Goal: Task Accomplishment & Management: Manage account settings

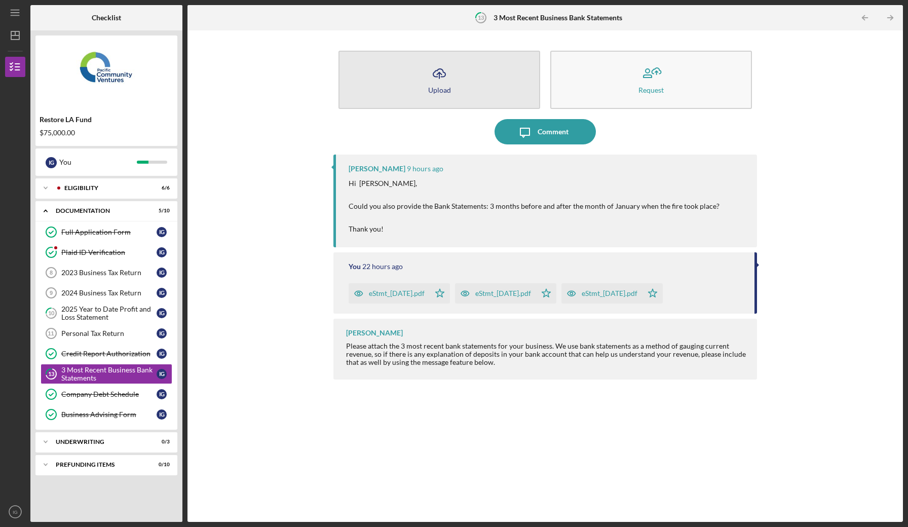
click at [446, 80] on icon "Icon/Upload" at bounding box center [439, 73] width 25 height 25
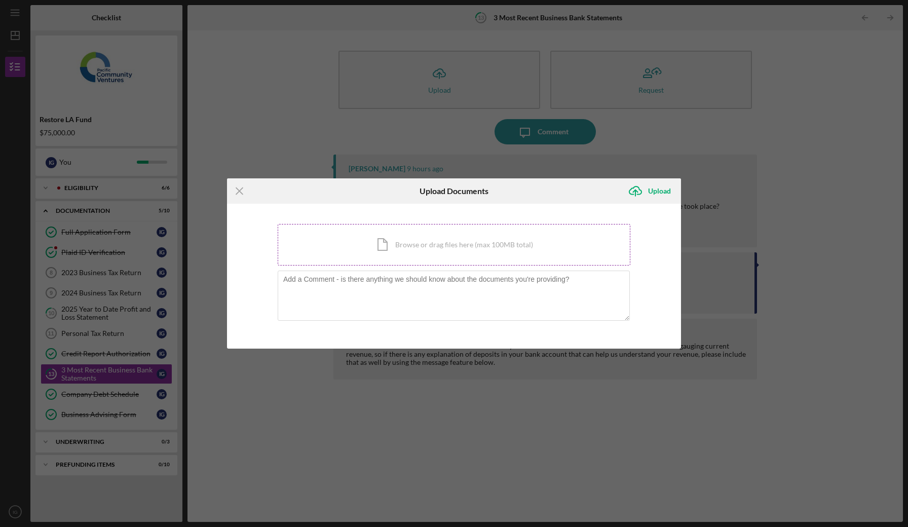
click at [385, 236] on div "Icon/Document Browse or drag files here (max 100MB total) Tap to choose files o…" at bounding box center [454, 245] width 353 height 42
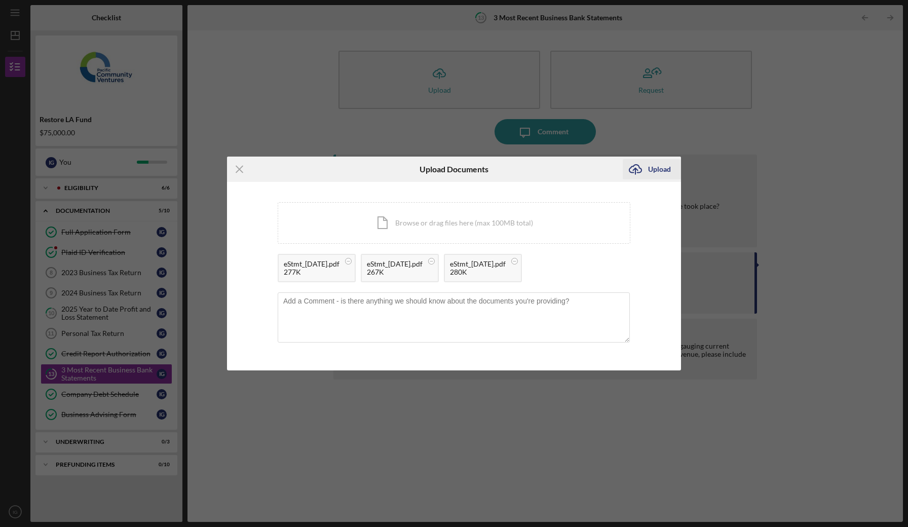
click at [649, 168] on div "Upload" at bounding box center [659, 169] width 23 height 20
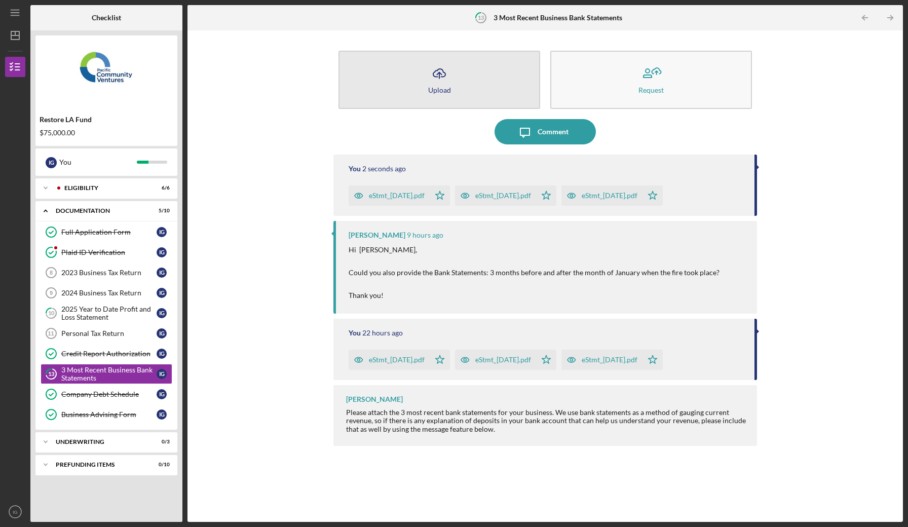
click at [447, 90] on div "Upload" at bounding box center [439, 90] width 23 height 8
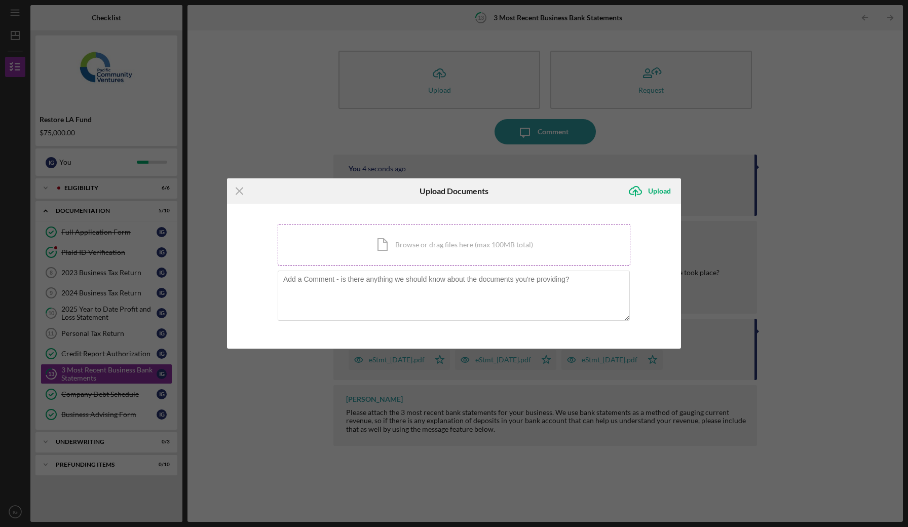
click at [512, 249] on div "Icon/Document Browse or drag files here (max 100MB total) Tap to choose files o…" at bounding box center [454, 245] width 353 height 42
click at [484, 245] on div "Icon/Document Browse or drag files here (max 100MB total) Tap to choose files o…" at bounding box center [454, 245] width 353 height 42
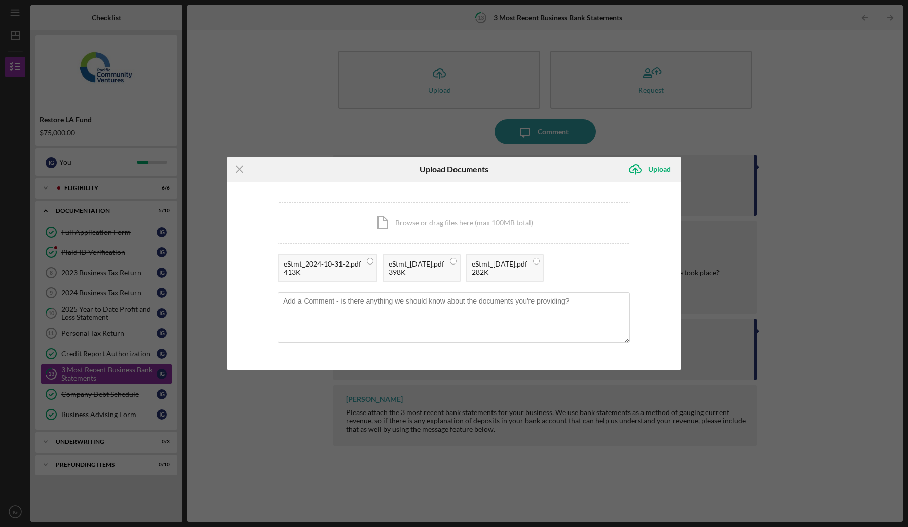
click at [656, 168] on div "Upload" at bounding box center [659, 169] width 23 height 20
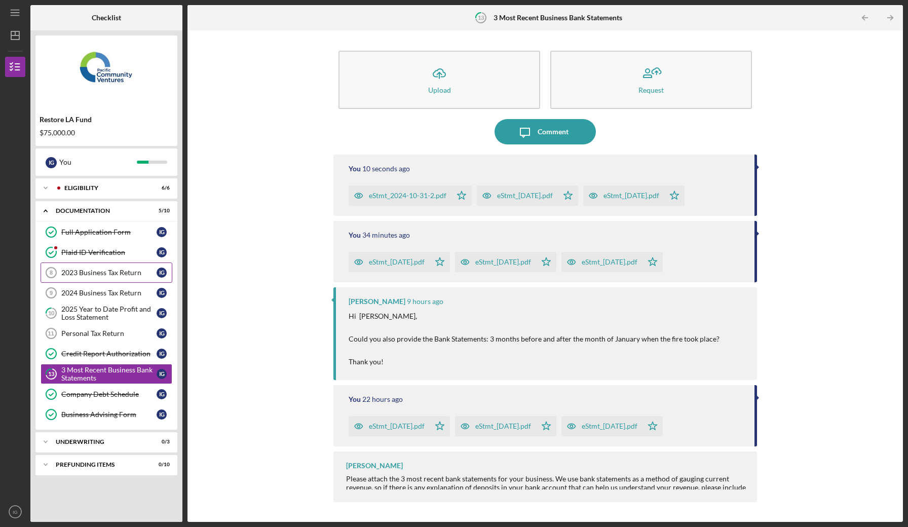
click at [72, 274] on div "2023 Business Tax Return" at bounding box center [108, 273] width 95 height 8
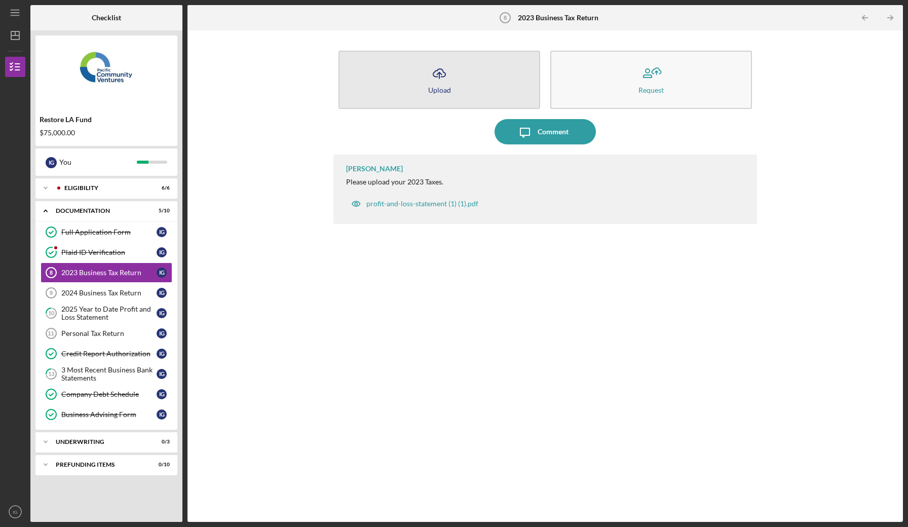
click at [432, 77] on icon "Icon/Upload" at bounding box center [439, 73] width 25 height 25
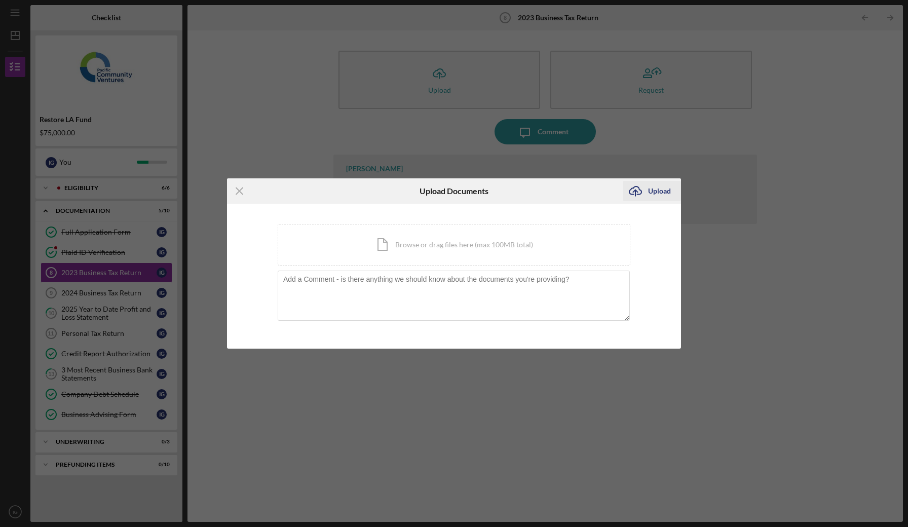
click at [650, 189] on div "Upload" at bounding box center [659, 191] width 23 height 20
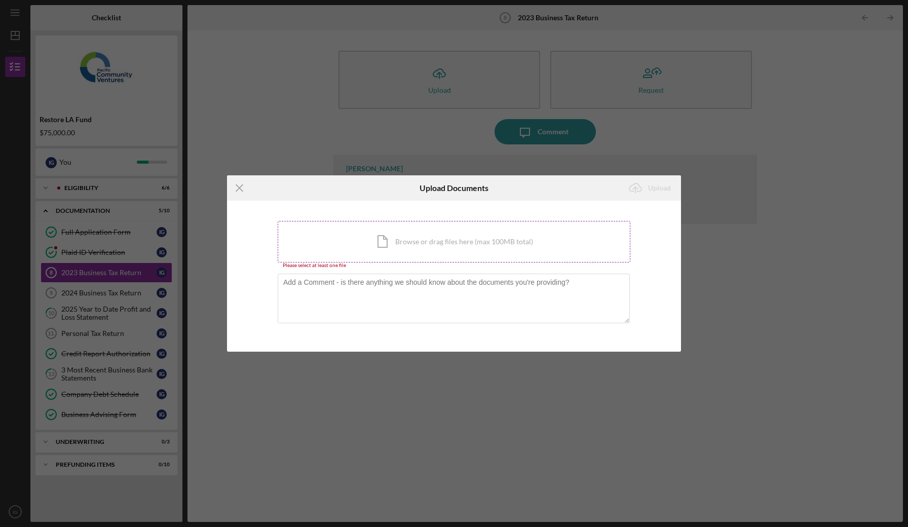
click at [416, 235] on div "Icon/Document Browse or drag files here (max 100MB total) Tap to choose files o…" at bounding box center [454, 242] width 353 height 42
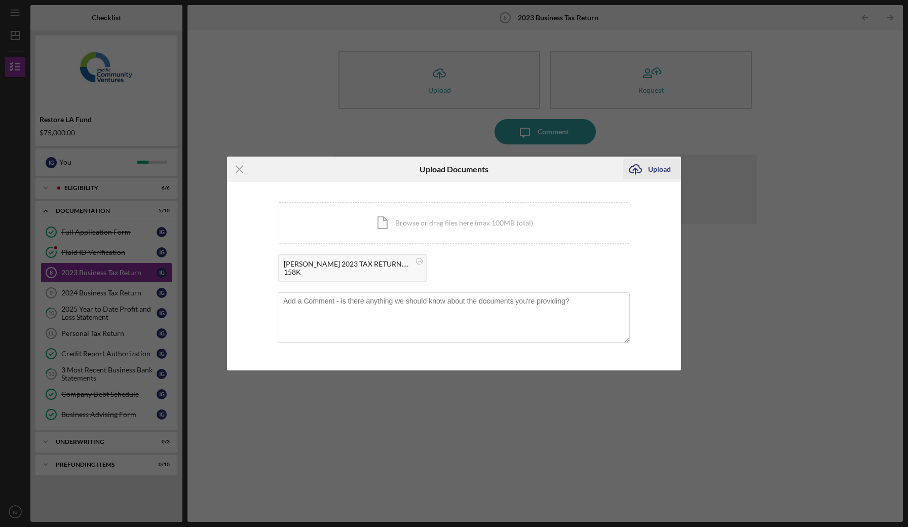
click at [646, 170] on icon "Icon/Upload" at bounding box center [635, 169] width 25 height 25
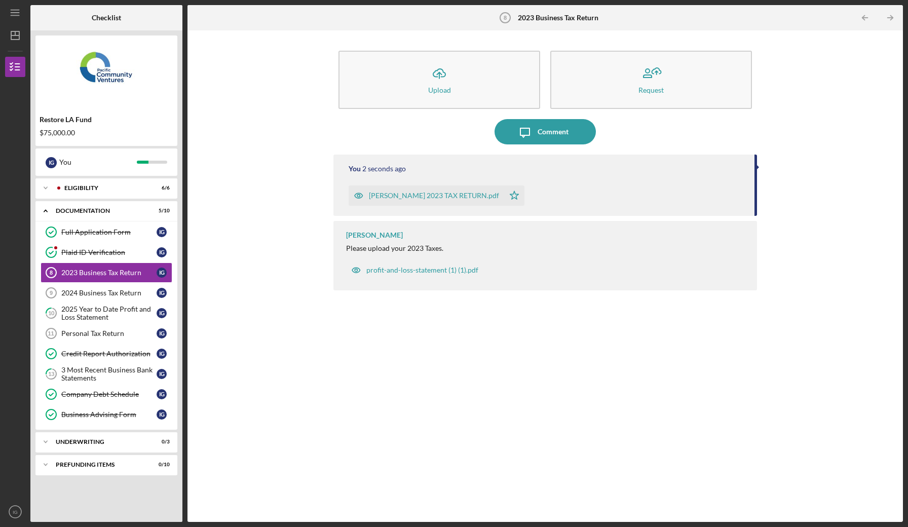
click at [587, 254] on div "[PERSON_NAME] Please upload your 2023 Taxes. profit-and-loss-statement (1) (1).…" at bounding box center [544, 255] width 423 height 69
click at [80, 299] on link "2024 Business Tax Return 9 2024 Business Tax Return I G" at bounding box center [107, 293] width 132 height 20
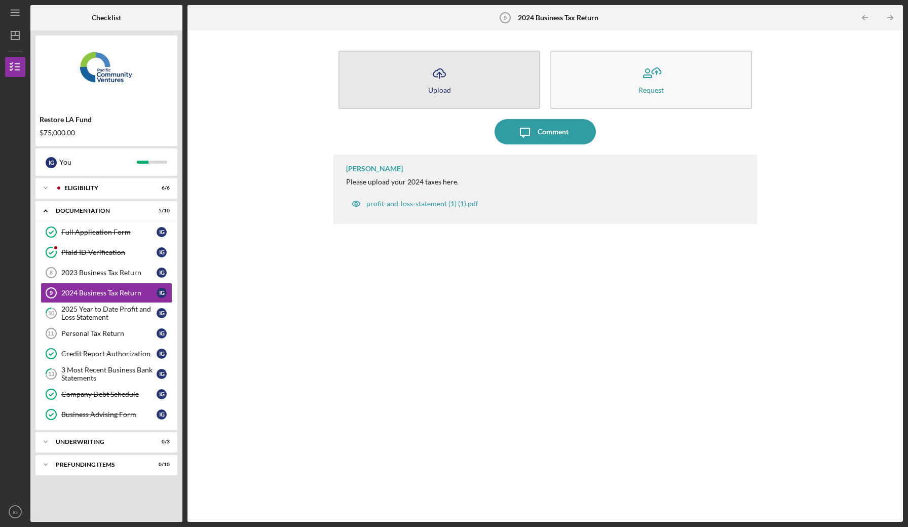
click at [444, 69] on icon "Icon/Upload" at bounding box center [439, 73] width 25 height 25
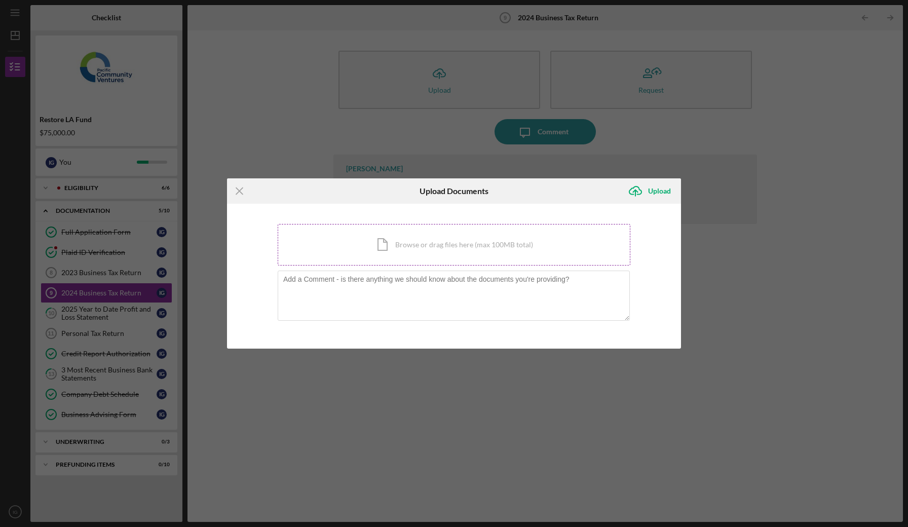
click at [527, 251] on div "Icon/Document Browse or drag files here (max 100MB total) Tap to choose files o…" at bounding box center [454, 245] width 353 height 42
click at [652, 190] on div "Upload" at bounding box center [659, 191] width 23 height 20
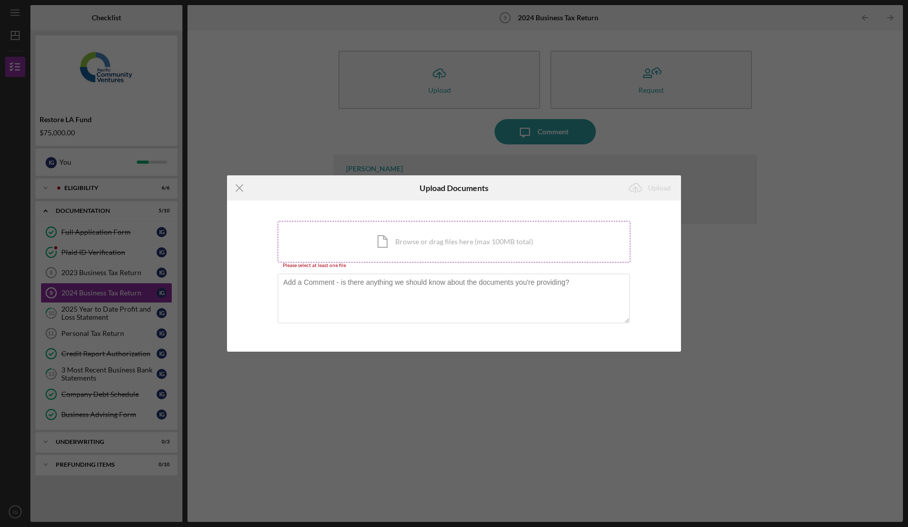
click at [548, 232] on div "Icon/Document Browse or drag files here (max 100MB total) Tap to choose files o…" at bounding box center [454, 242] width 353 height 42
click at [386, 398] on div "Icon/Menu Close Upload Documents Icon/Upload Upload You're uploading documents …" at bounding box center [454, 263] width 908 height 527
click at [76, 337] on div "Icon/Menu Close Upload Documents Icon/Upload Upload You're uploading documents …" at bounding box center [454, 263] width 908 height 527
click at [237, 188] on icon "Icon/Menu Close" at bounding box center [239, 187] width 25 height 25
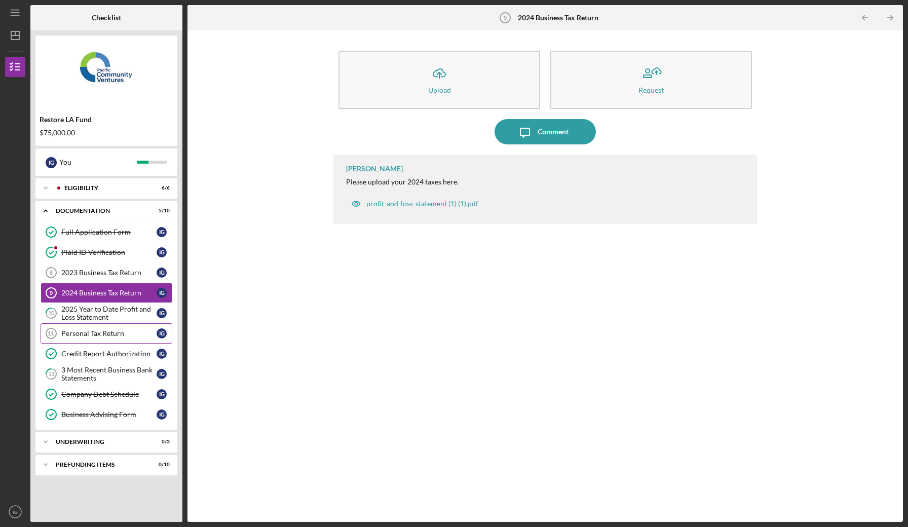
click at [122, 329] on div "Personal Tax Return" at bounding box center [108, 333] width 95 height 8
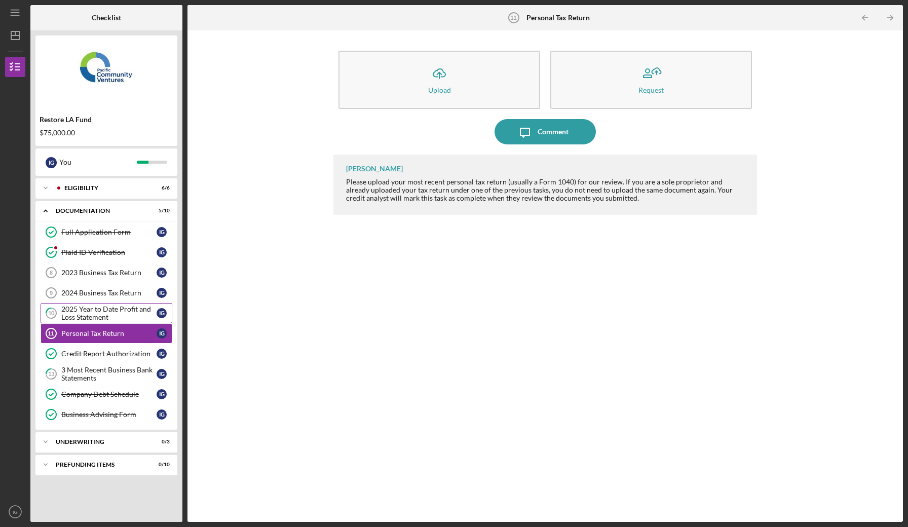
click at [119, 313] on div "2025 Year to Date Profit and Loss Statement" at bounding box center [108, 313] width 95 height 16
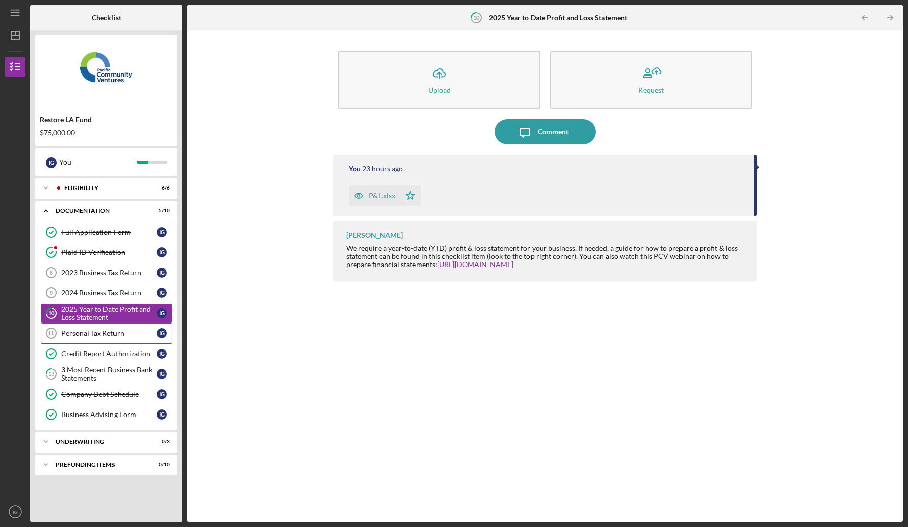
click at [114, 334] on div "Personal Tax Return" at bounding box center [108, 333] width 95 height 8
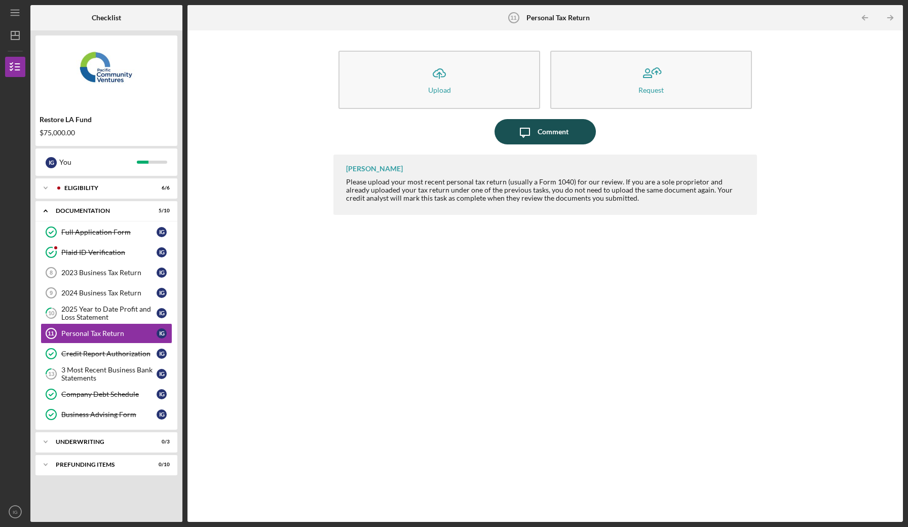
click at [526, 127] on icon "Icon/Message" at bounding box center [524, 131] width 25 height 25
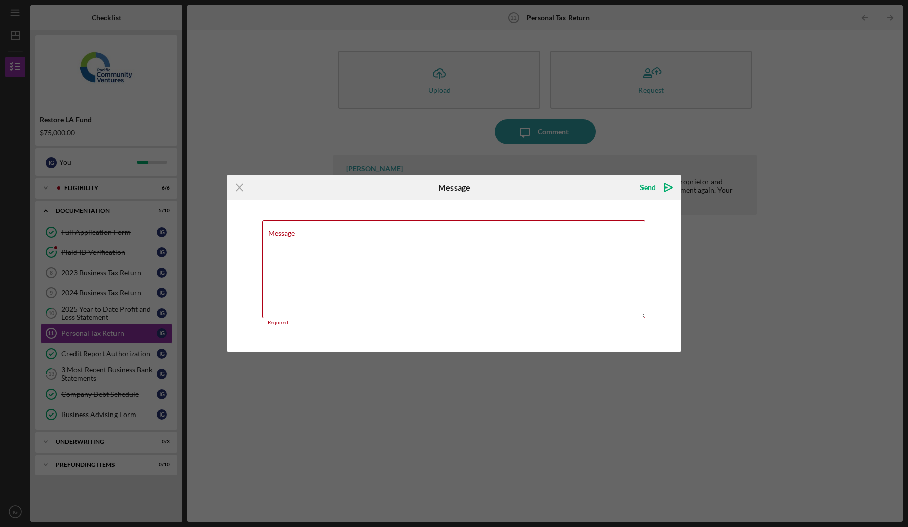
click at [636, 108] on div "Icon/Menu Close Message Send Icon/icon-invite-send Message Required Cancel Send…" at bounding box center [454, 263] width 908 height 527
click at [474, 83] on div "Icon/Menu Close Message Send Icon/icon-invite-send Message Required Cancel Send…" at bounding box center [454, 263] width 908 height 527
click at [444, 81] on div "Icon/Menu Close Message Send Icon/icon-invite-send Message Required Cancel Send…" at bounding box center [454, 263] width 908 height 527
click at [240, 188] on line at bounding box center [239, 187] width 7 height 7
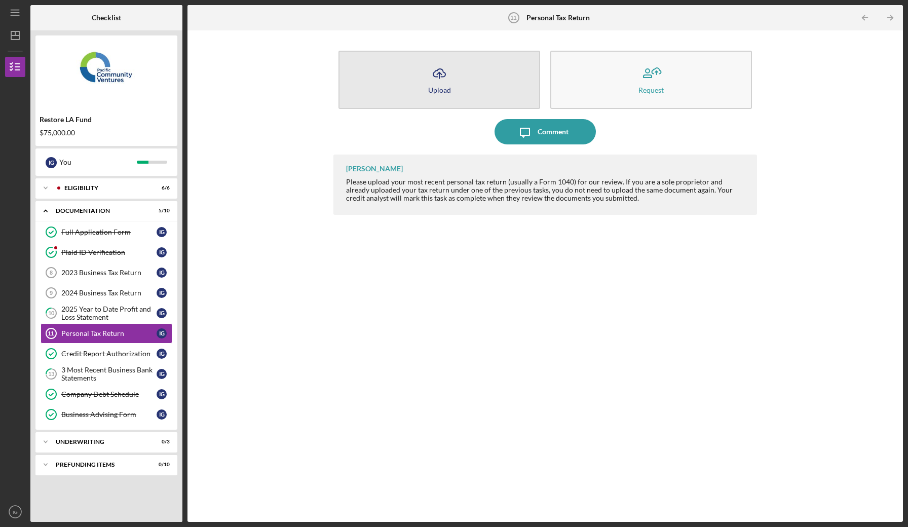
click at [408, 84] on button "Icon/Upload Upload" at bounding box center [440, 80] width 202 height 58
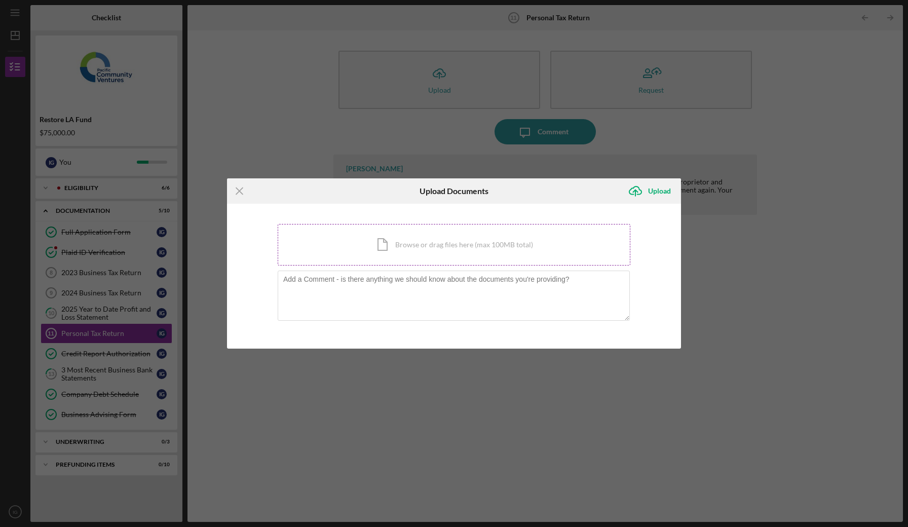
click at [446, 255] on div "Icon/Document Browse or drag files here (max 100MB total) Tap to choose files o…" at bounding box center [454, 245] width 353 height 42
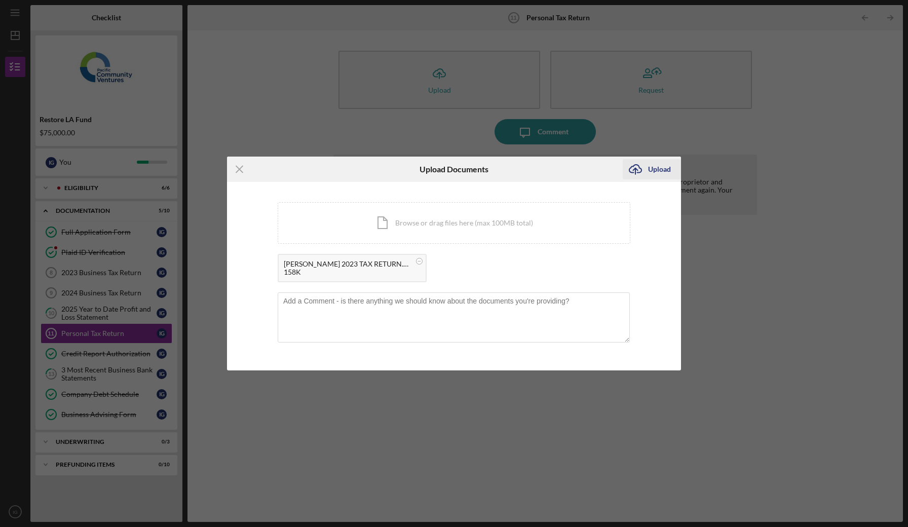
click at [647, 175] on icon "Icon/Upload" at bounding box center [635, 169] width 25 height 25
